Goal: Task Accomplishment & Management: Manage account settings

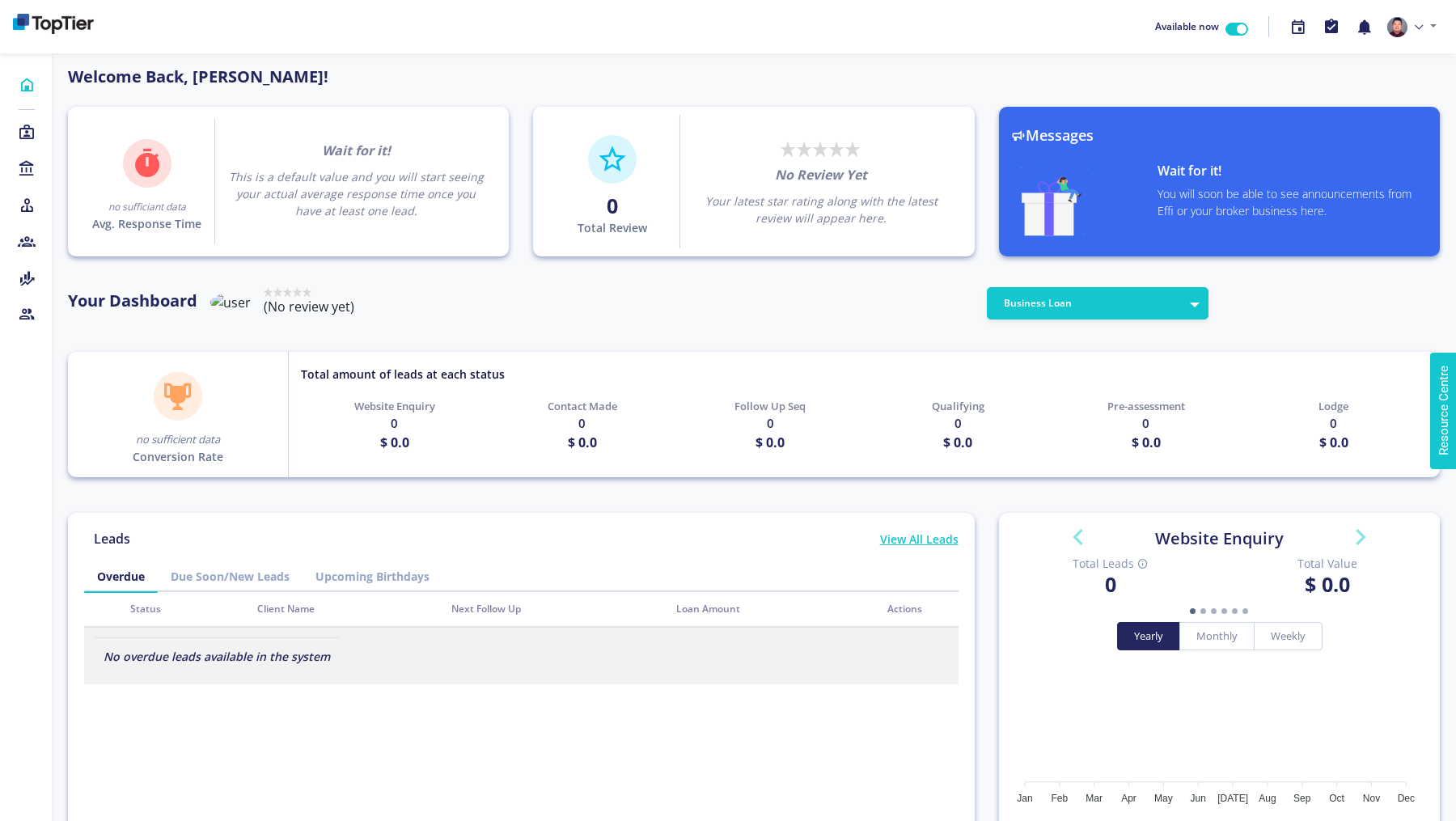
scroll to position [146, 259]
